Goal: Find specific page/section: Find specific page/section

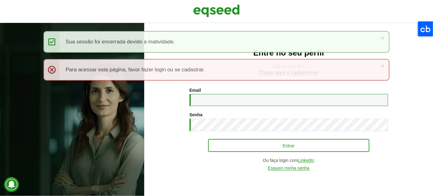
type input "**********"
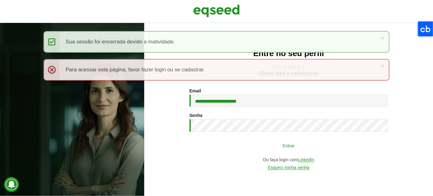
click at [273, 149] on button "Entrar" at bounding box center [288, 146] width 161 height 12
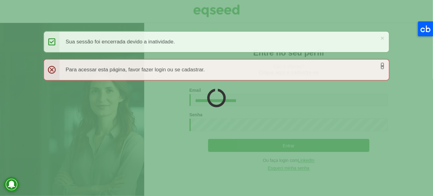
click at [382, 65] on link "×" at bounding box center [382, 66] width 4 height 7
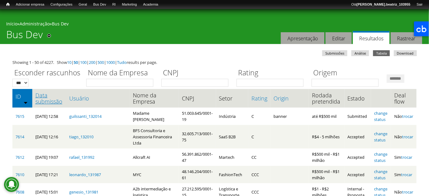
click at [42, 104] on link "Data submissão" at bounding box center [49, 98] width 28 height 12
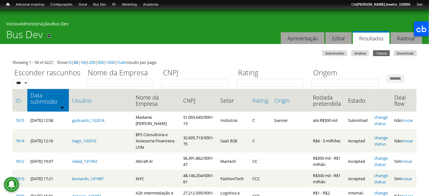
click at [179, 56] on ul "Submissões Análise Tabela (aba ativa) Download" at bounding box center [216, 53] width 406 height 7
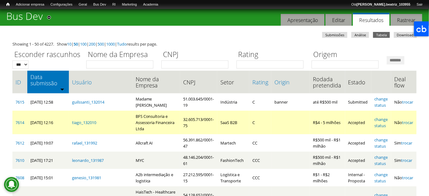
scroll to position [28, 0]
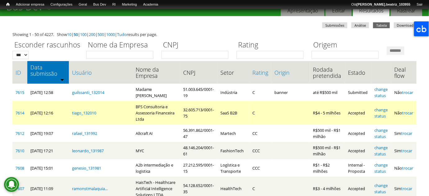
drag, startPoint x: 132, startPoint y: 127, endPoint x: 160, endPoint y: 143, distance: 32.4
click at [160, 125] on td "BFS Consultoria e Assessoria Financeira Ltda" at bounding box center [156, 113] width 48 height 24
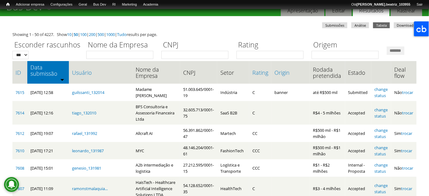
drag, startPoint x: 196, startPoint y: 44, endPoint x: 196, endPoint y: 64, distance: 20.5
click at [196, 44] on label "CNPJ" at bounding box center [196, 45] width 71 height 11
click at [196, 51] on input "CNPJ" at bounding box center [194, 55] width 67 height 8
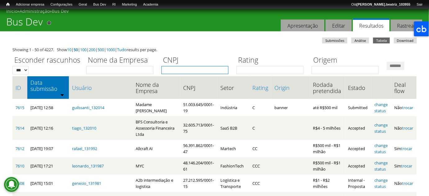
scroll to position [0, 0]
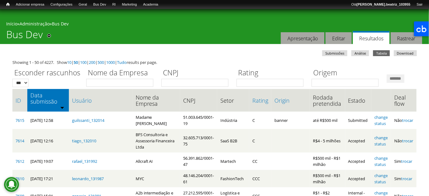
click at [218, 54] on ul "Submissões Análise Tabela (aba ativa) Download" at bounding box center [216, 53] width 406 height 7
click at [191, 21] on div "Início » Administração » Bus Dev" at bounding box center [214, 25] width 416 height 8
